Goal: Contribute content: Contribute content

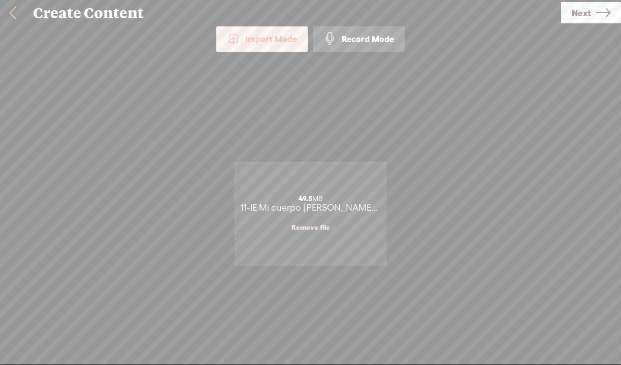
click at [584, 12] on span "Next" at bounding box center [580, 13] width 19 height 26
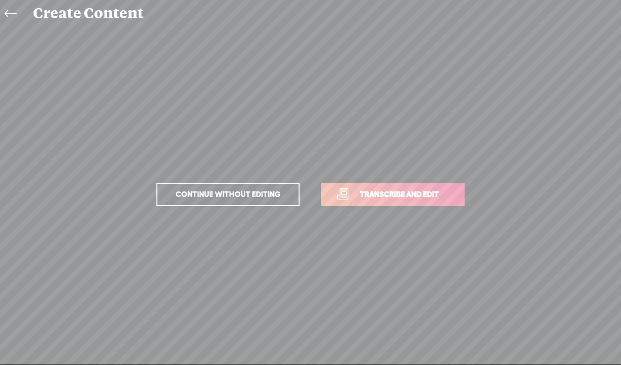
click at [370, 195] on span "Transcribe and edit" at bounding box center [399, 194] width 100 height 12
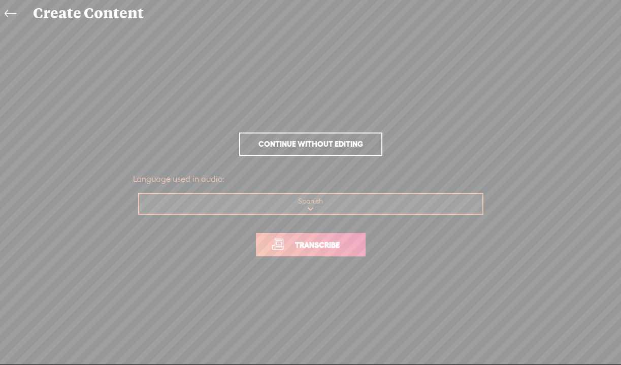
click at [300, 256] on link "Transcribe" at bounding box center [311, 244] width 110 height 23
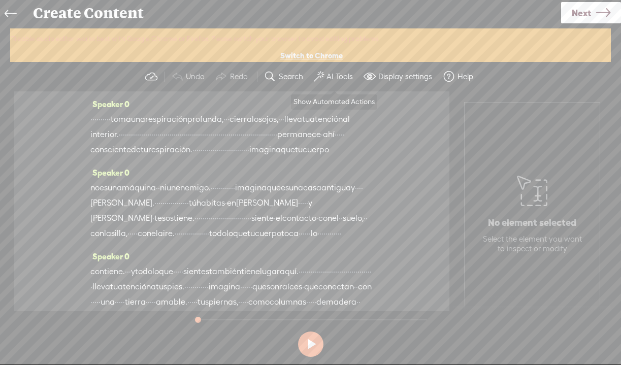
click at [330, 76] on label "AI Tools" at bounding box center [339, 77] width 26 height 10
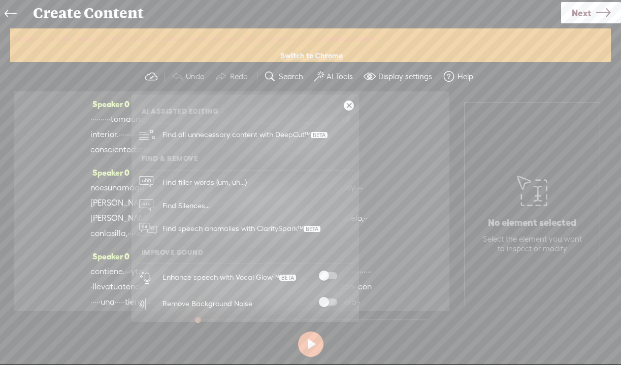
click at [322, 299] on span at bounding box center [328, 301] width 18 height 7
click at [324, 275] on span at bounding box center [328, 275] width 18 height 7
click at [598, 12] on icon at bounding box center [603, 13] width 14 height 26
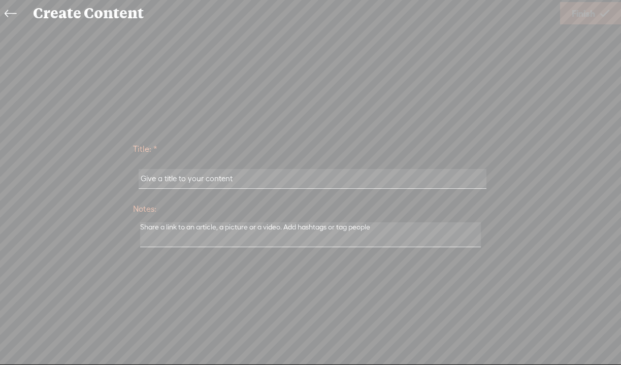
click at [269, 174] on input "text" at bounding box center [313, 179] width 348 height 20
paste input "11-IE Mi cuerpo [PERSON_NAME] (Versión extendida)"
click at [244, 178] on input "11-IE Mi cuerpo [PERSON_NAME] (Versión extendida)" at bounding box center [313, 179] width 348 height 20
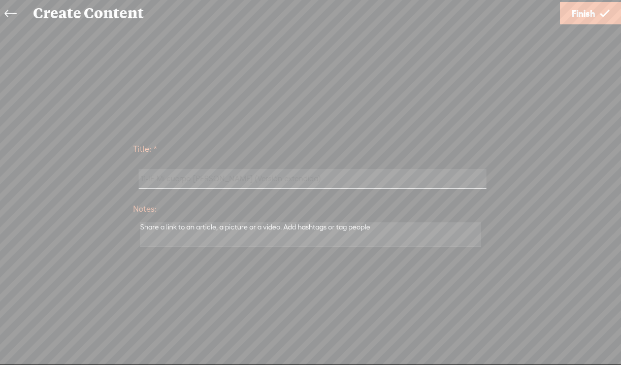
paste input "11-IE Mi cuerpo [PERSON_NAME] (Versión extendida)"
drag, startPoint x: 454, startPoint y: 181, endPoint x: 123, endPoint y: 184, distance: 331.4
click at [123, 184] on div "Title: * 11-IE Mi cuerpo [PERSON_NAME] (11-IE Mi cuerpo [PERSON_NAME] (Versión …" at bounding box center [310, 193] width 600 height 115
drag, startPoint x: 455, startPoint y: 184, endPoint x: 170, endPoint y: 182, distance: 284.2
click at [170, 182] on input "11-IE Mi cuerpo [PERSON_NAME] (11-IE Mi cuerpo [PERSON_NAME] (Versión extendida…" at bounding box center [313, 179] width 348 height 20
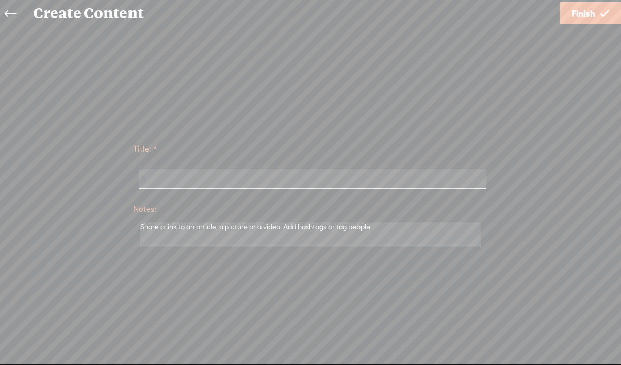
type input "1"
paste input "11-IE Mi cuerpo [PERSON_NAME] (Versión extendida)"
type input "11-IE Mi cuerpo [PERSON_NAME] (Versión extendida)"
click at [589, 9] on span "Finish" at bounding box center [582, 14] width 23 height 26
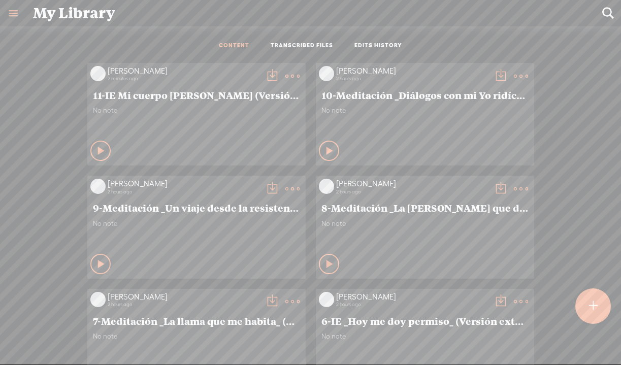
click at [266, 76] on t at bounding box center [272, 76] width 14 height 14
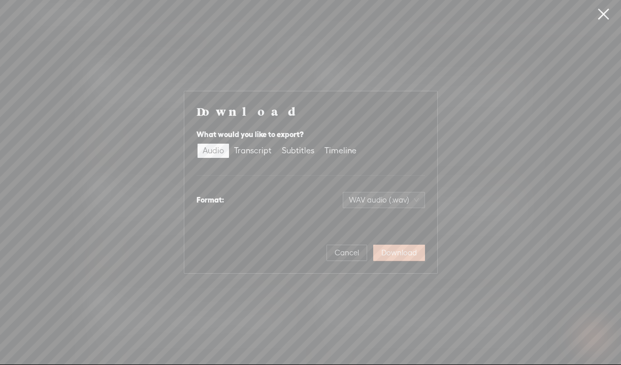
click at [394, 254] on span "Download" at bounding box center [399, 253] width 36 height 10
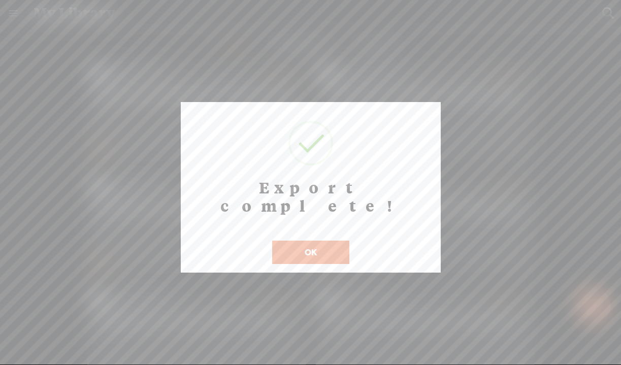
click at [326, 241] on button "OK" at bounding box center [310, 252] width 77 height 23
